Goal: Find specific page/section: Find specific page/section

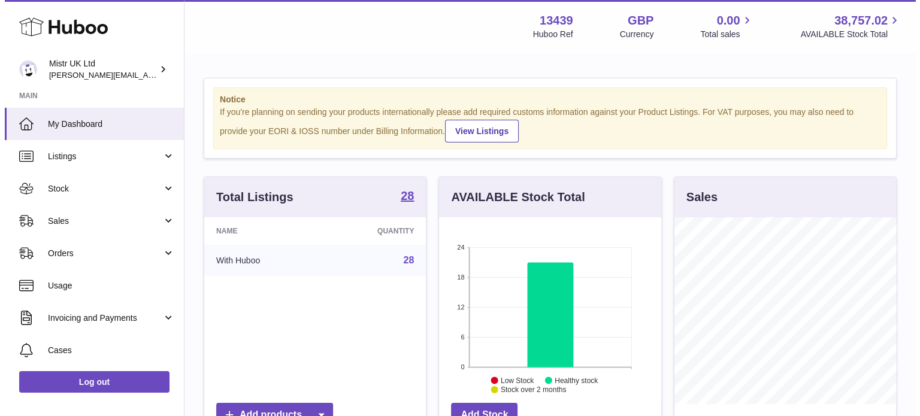
scroll to position [187, 222]
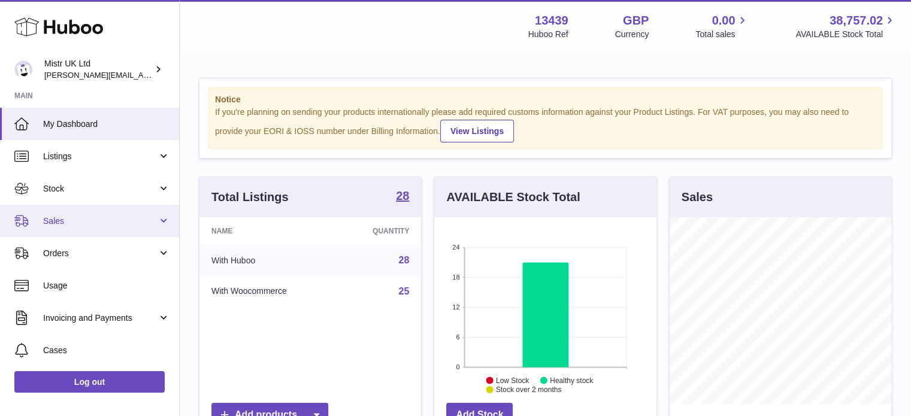
click at [56, 221] on span "Sales" at bounding box center [100, 221] width 114 height 11
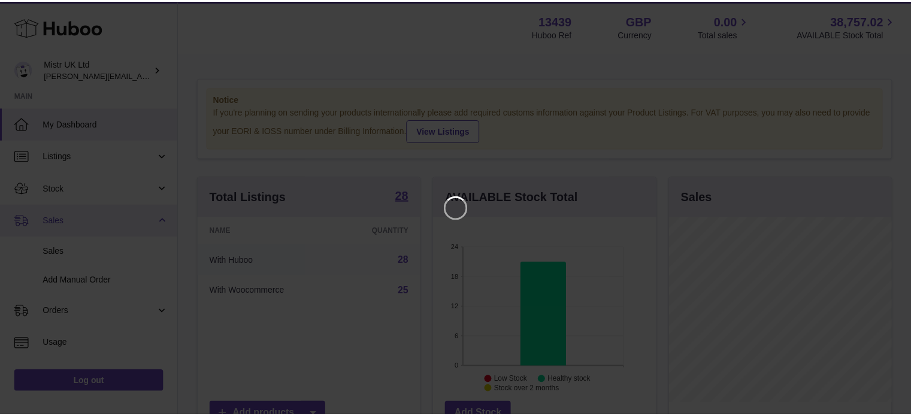
scroll to position [187, 225]
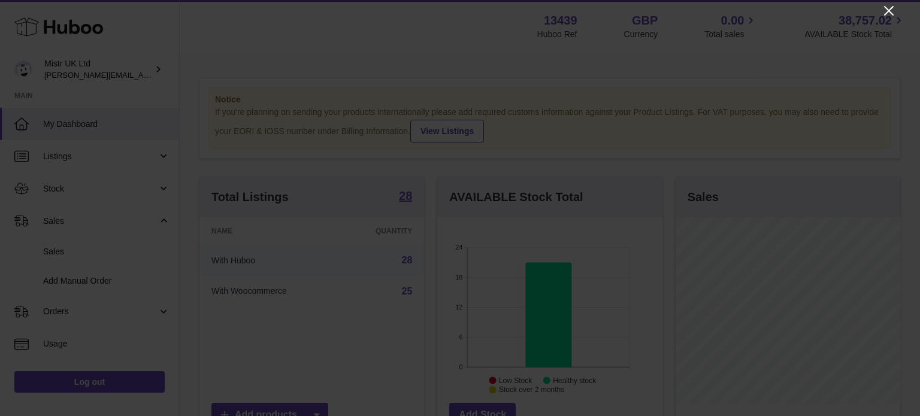
click at [892, 8] on icon "Close" at bounding box center [890, 11] width 10 height 10
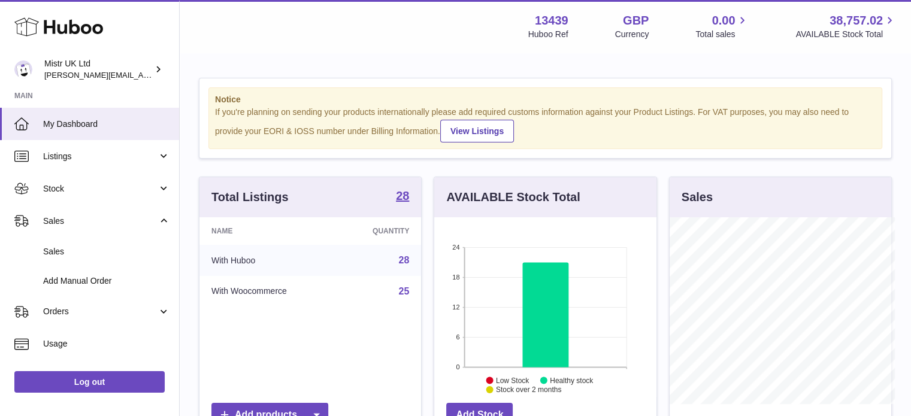
scroll to position [599072, 599036]
click at [63, 220] on span "Sales" at bounding box center [100, 221] width 114 height 11
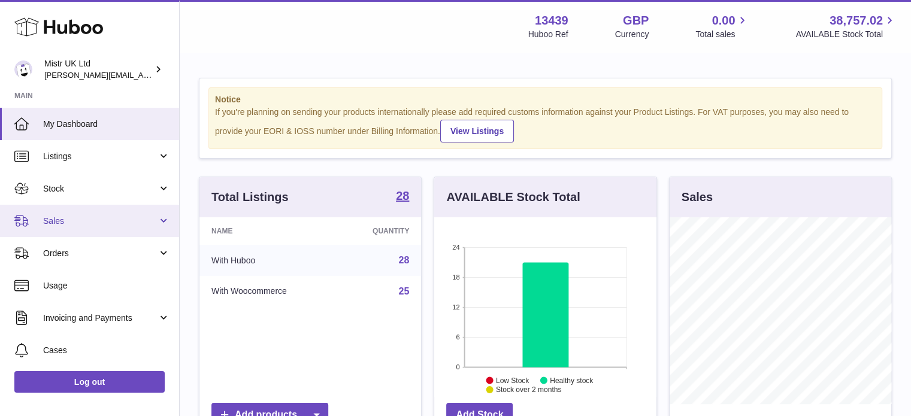
click at [63, 220] on span "Sales" at bounding box center [100, 221] width 114 height 11
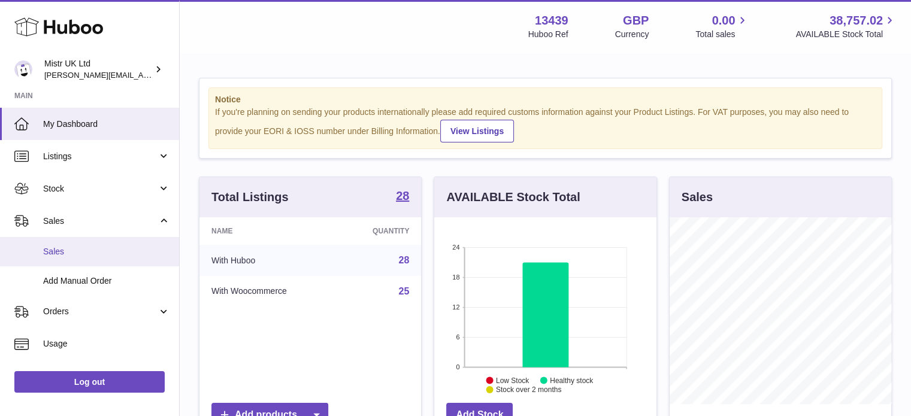
click at [58, 252] on span "Sales" at bounding box center [106, 251] width 127 height 11
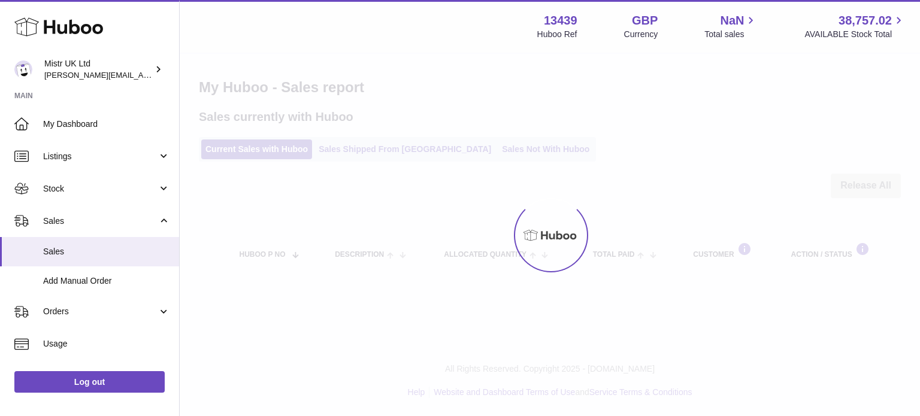
click at [259, 152] on div at bounding box center [550, 235] width 741 height 363
